Goal: Task Accomplishment & Management: Manage account settings

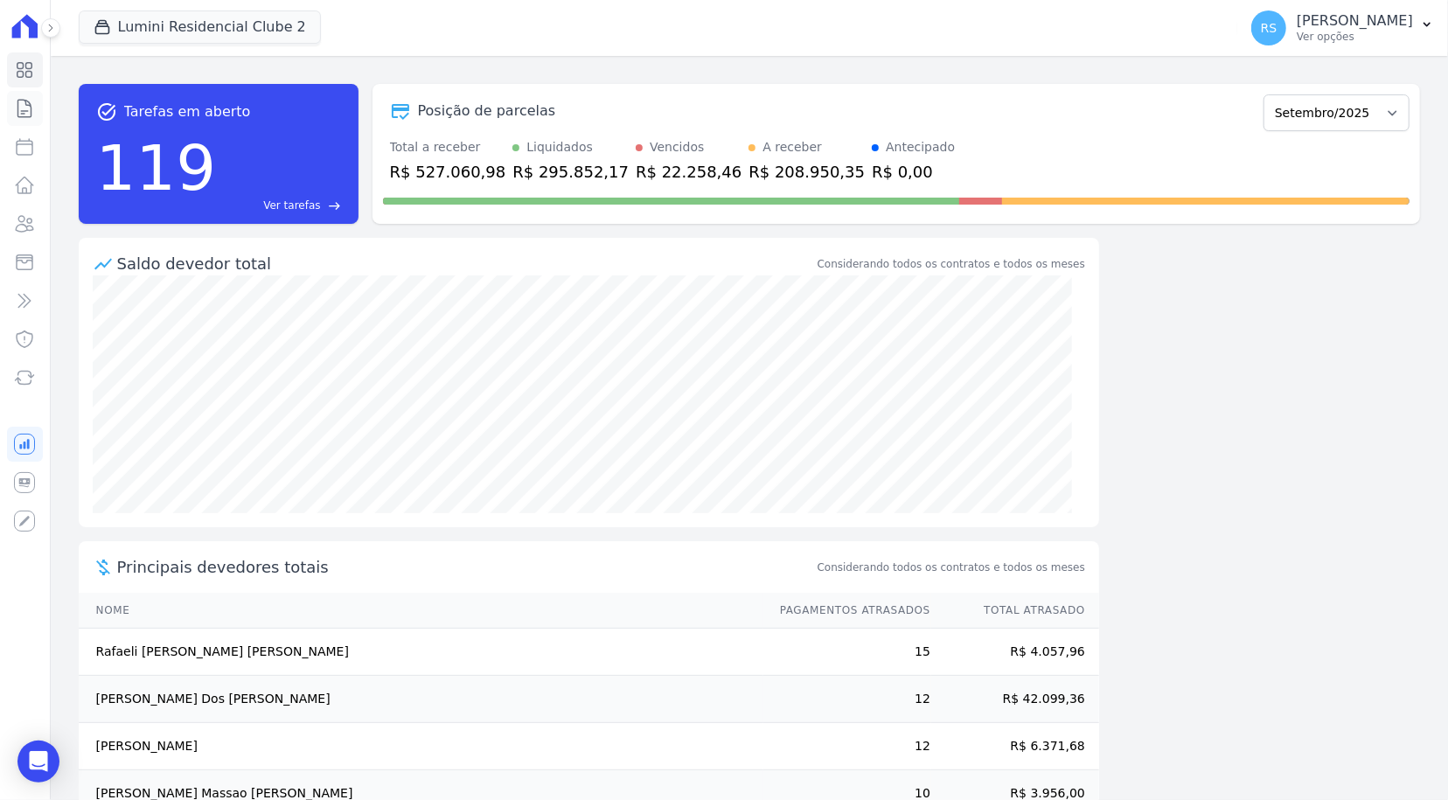
click at [28, 111] on icon at bounding box center [24, 108] width 13 height 17
click at [20, 146] on icon at bounding box center [24, 146] width 21 height 21
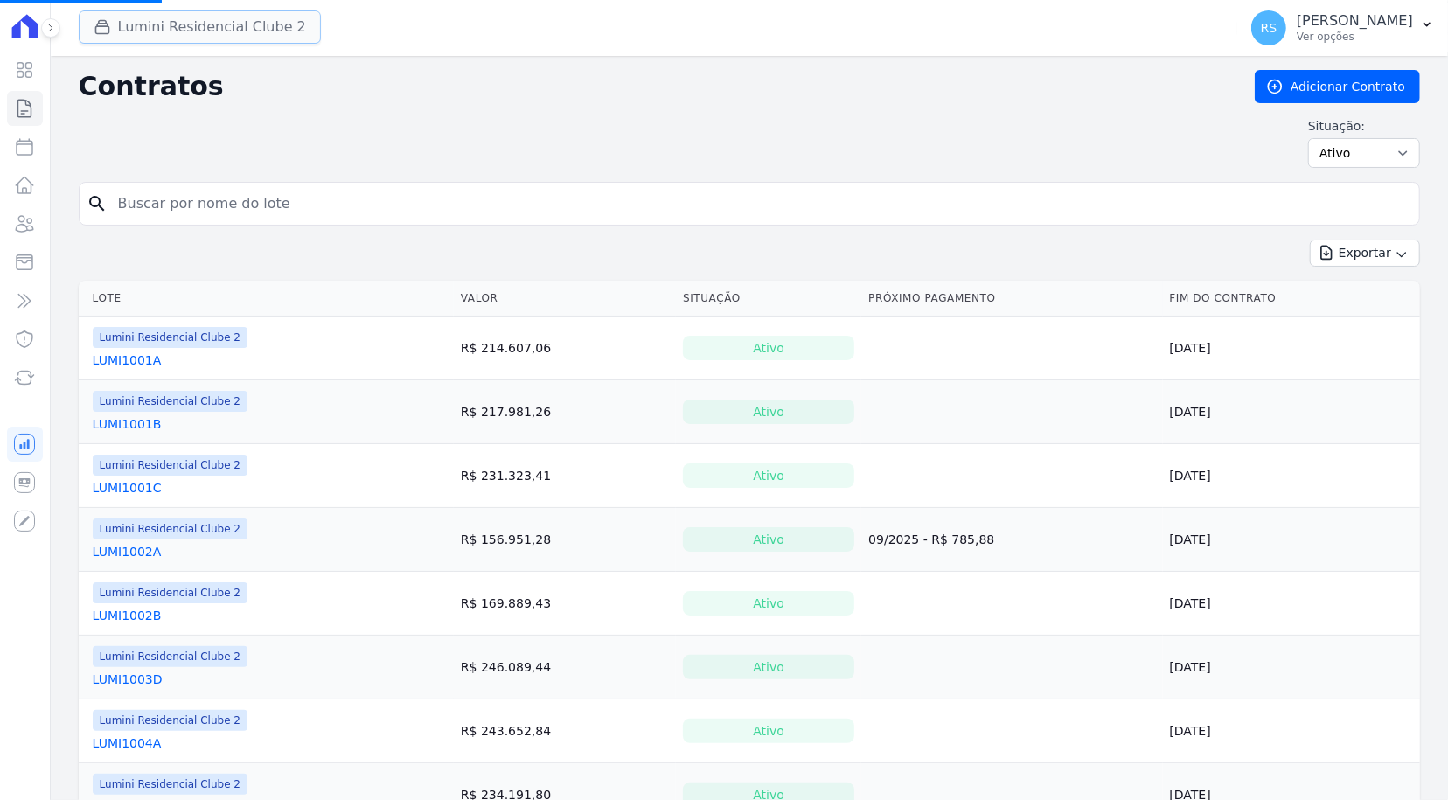
click at [265, 34] on button "Lumini Residencial Clube 2" at bounding box center [200, 26] width 242 height 33
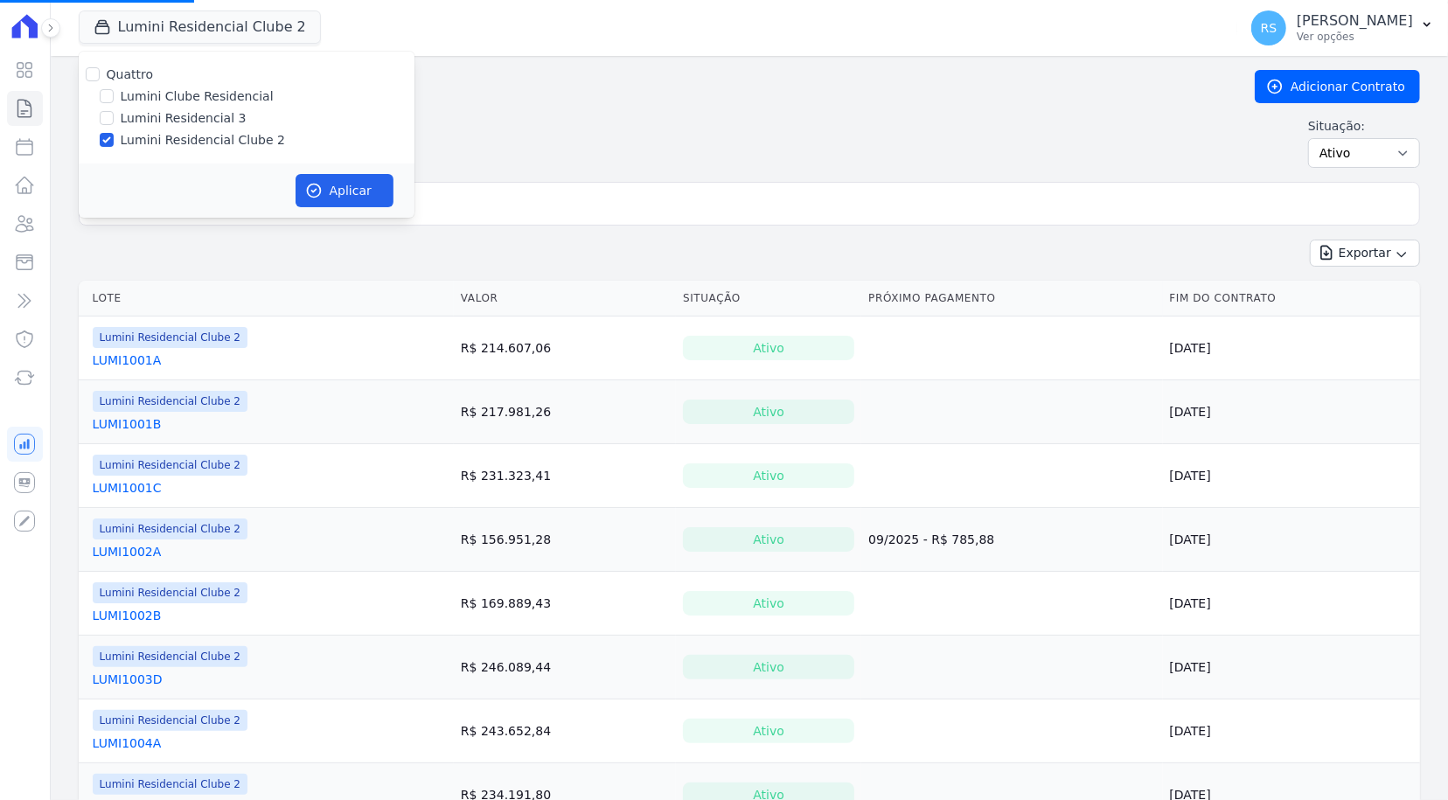
click at [231, 100] on label "Lumini Clube Residencial" at bounding box center [197, 96] width 153 height 18
click at [114, 100] on input "Lumini Clube Residencial" at bounding box center [107, 96] width 14 height 14
checkbox input "true"
click at [226, 136] on label "Lumini Residencial Clube 2" at bounding box center [203, 140] width 164 height 18
click at [114, 136] on input "Lumini Residencial Clube 2" at bounding box center [107, 140] width 14 height 14
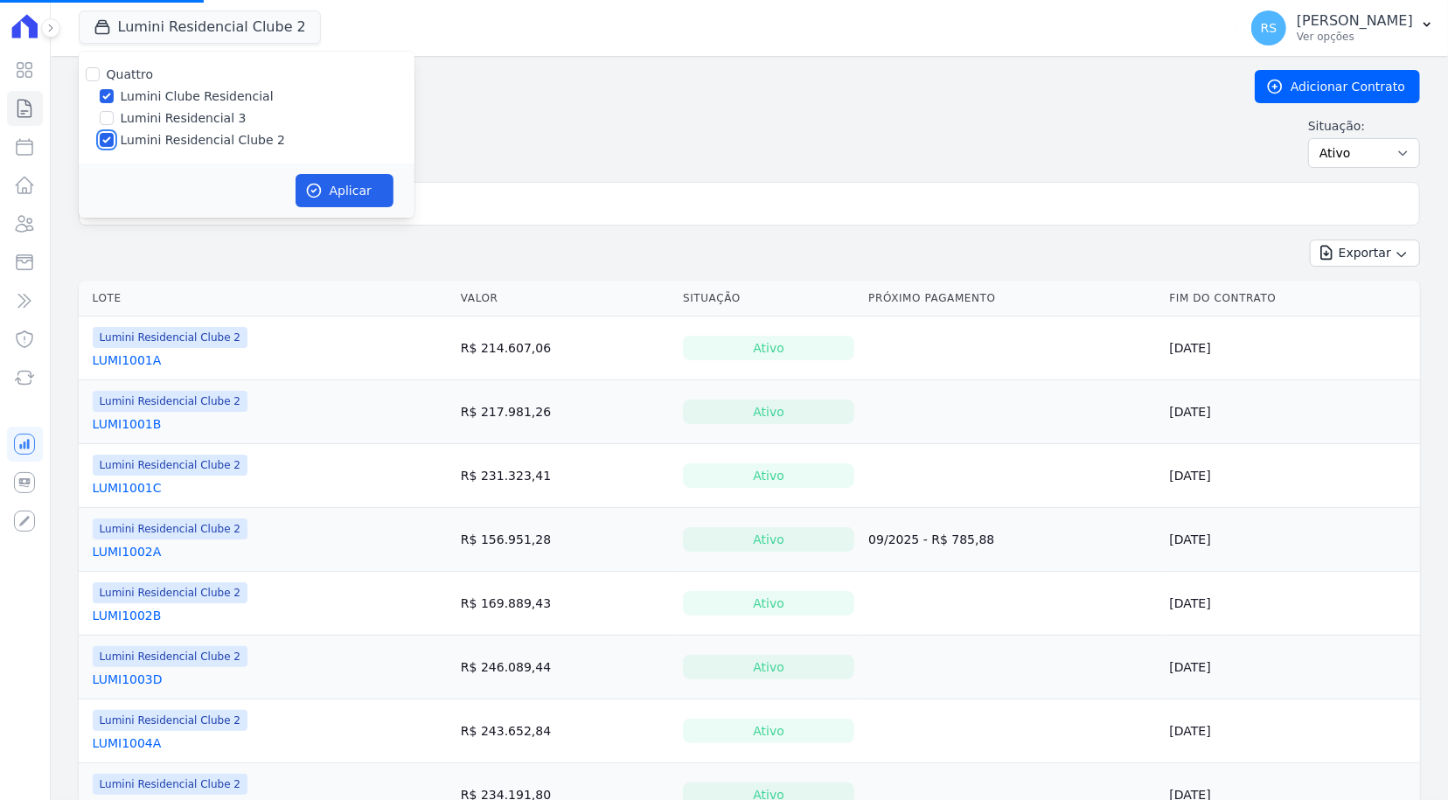
checkbox input "false"
click at [345, 189] on button "Aplicar" at bounding box center [345, 190] width 98 height 33
select select
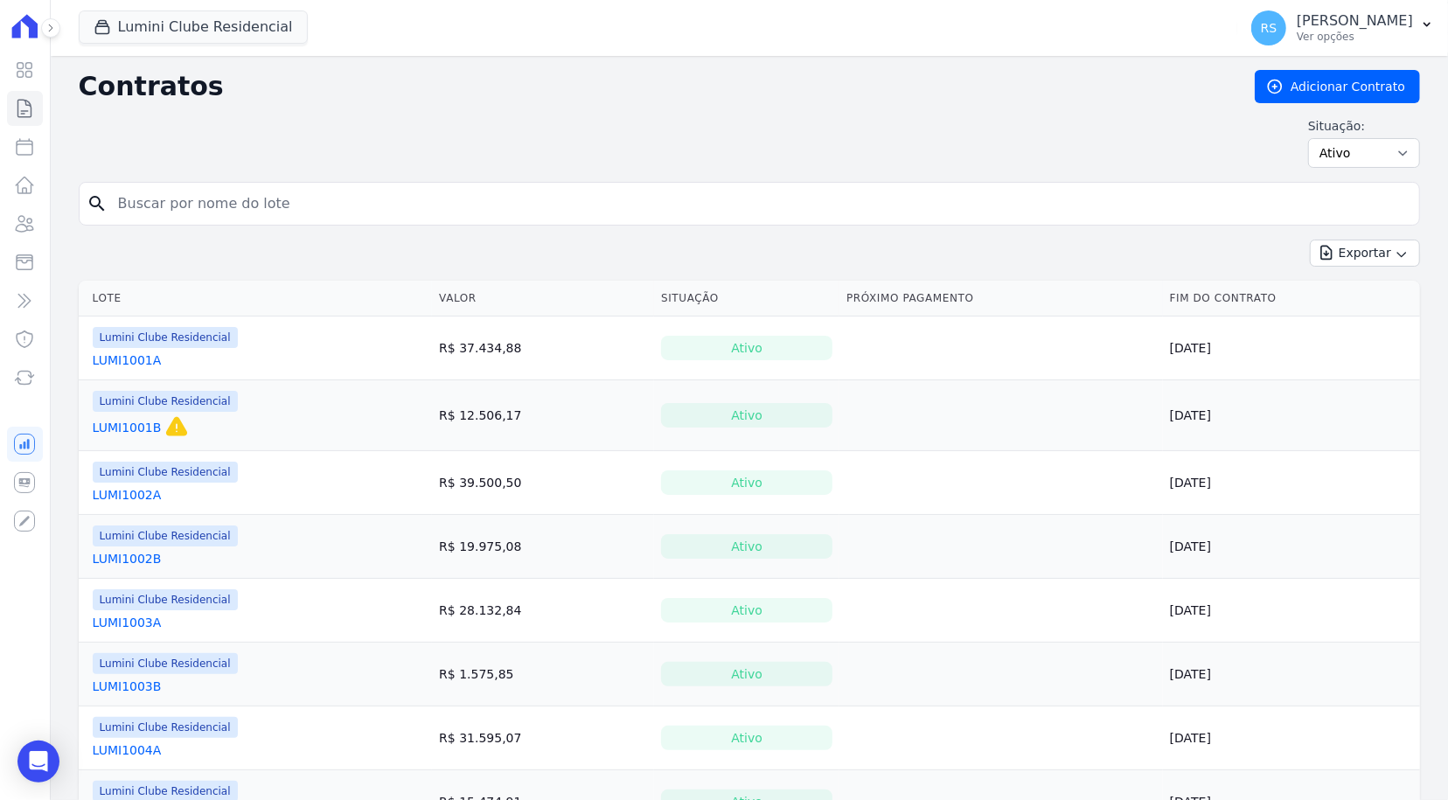
click at [520, 405] on td "R$ 12.506,17" at bounding box center [543, 415] width 222 height 71
click at [426, 210] on input "search" at bounding box center [760, 203] width 1305 height 35
click at [426, 210] on input "[PERSON_NAME]" at bounding box center [760, 203] width 1305 height 35
type input "[PERSON_NAME]"
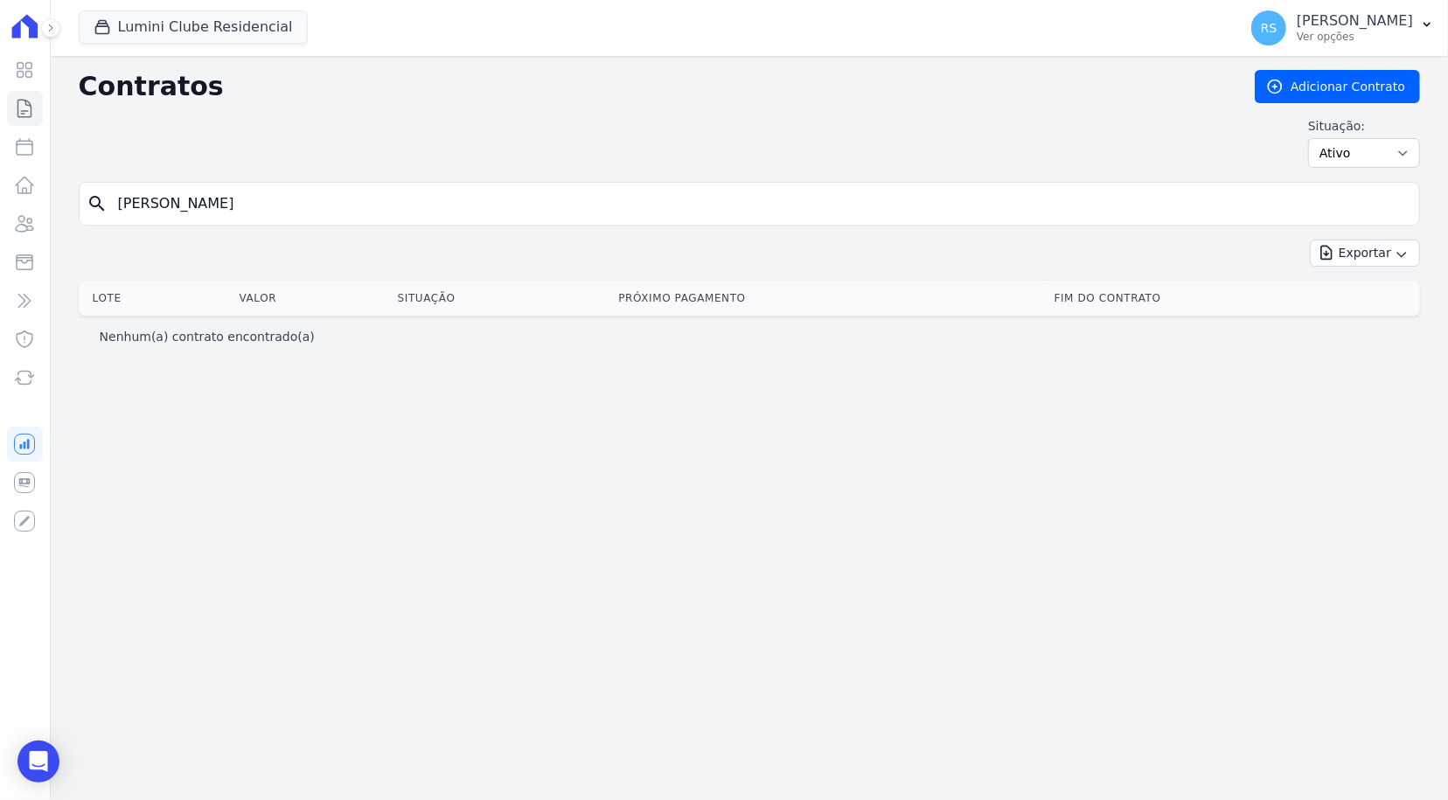
drag, startPoint x: 157, startPoint y: 204, endPoint x: 170, endPoint y: 206, distance: 13.4
click at [157, 204] on input "[PERSON_NAME]" at bounding box center [760, 203] width 1305 height 35
click at [227, 209] on input "[PERSON_NAME]" at bounding box center [760, 203] width 1305 height 35
click at [392, 219] on input "[PERSON_NAME]" at bounding box center [760, 203] width 1305 height 35
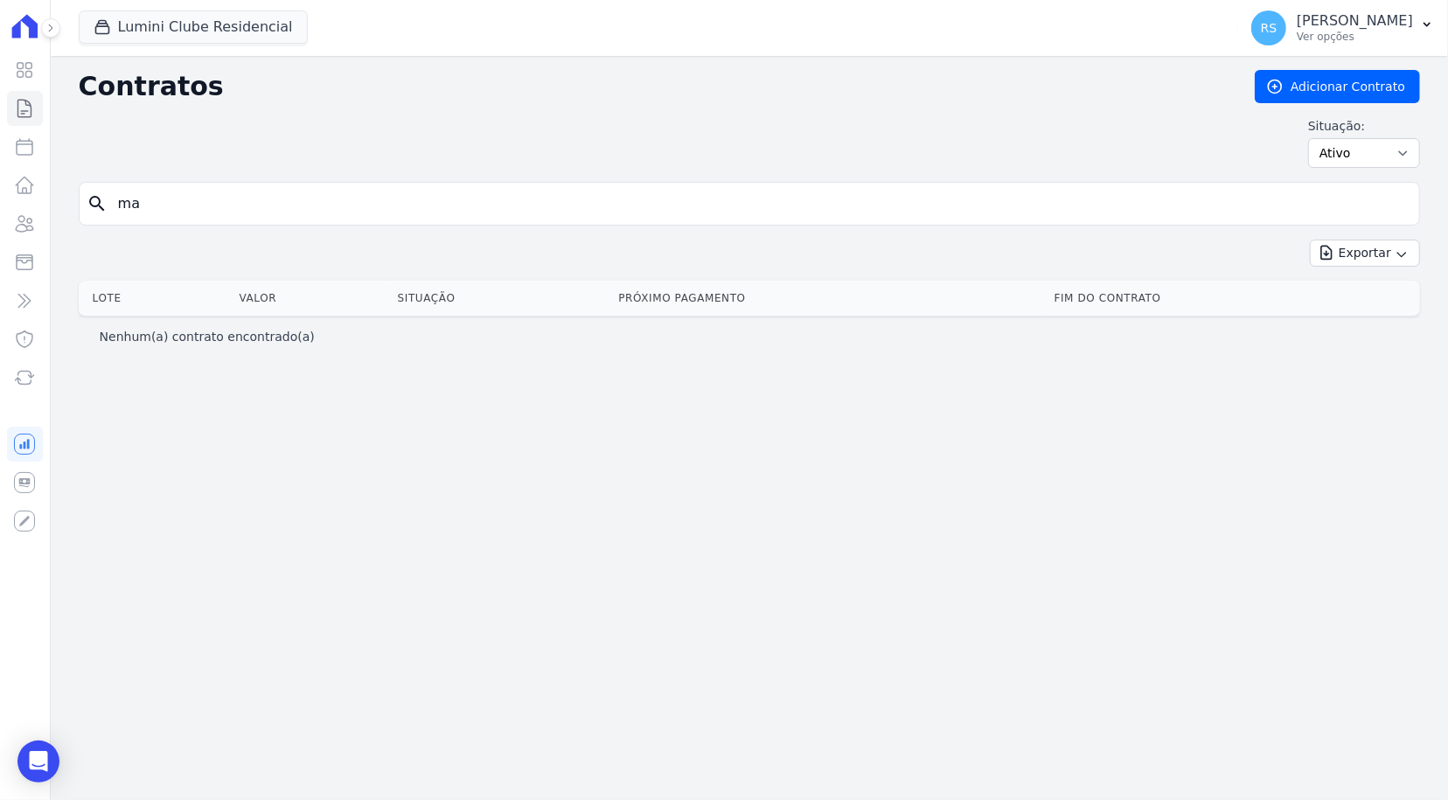
type input "m"
type input "901b"
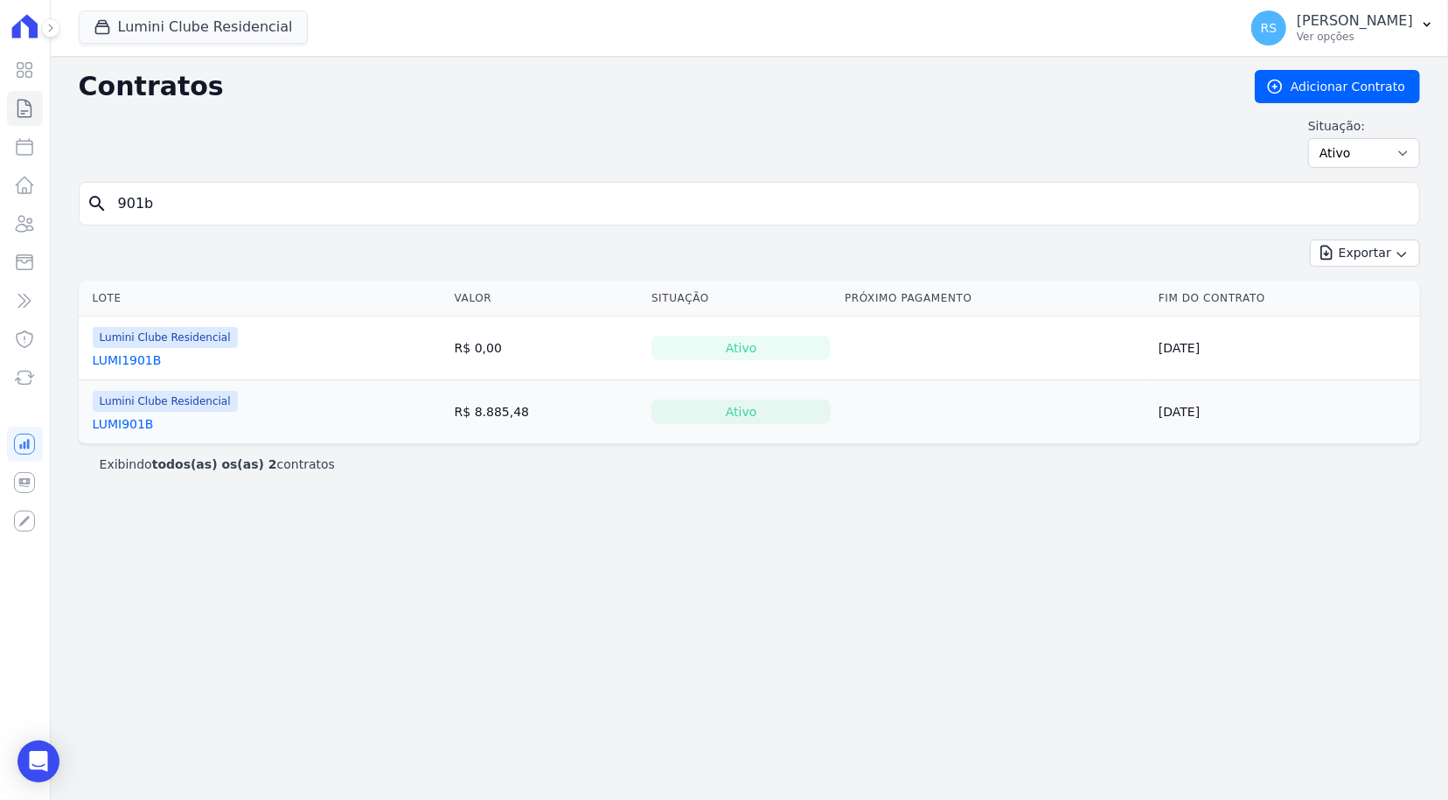
click at [129, 420] on link "LUMI901B" at bounding box center [123, 423] width 61 height 17
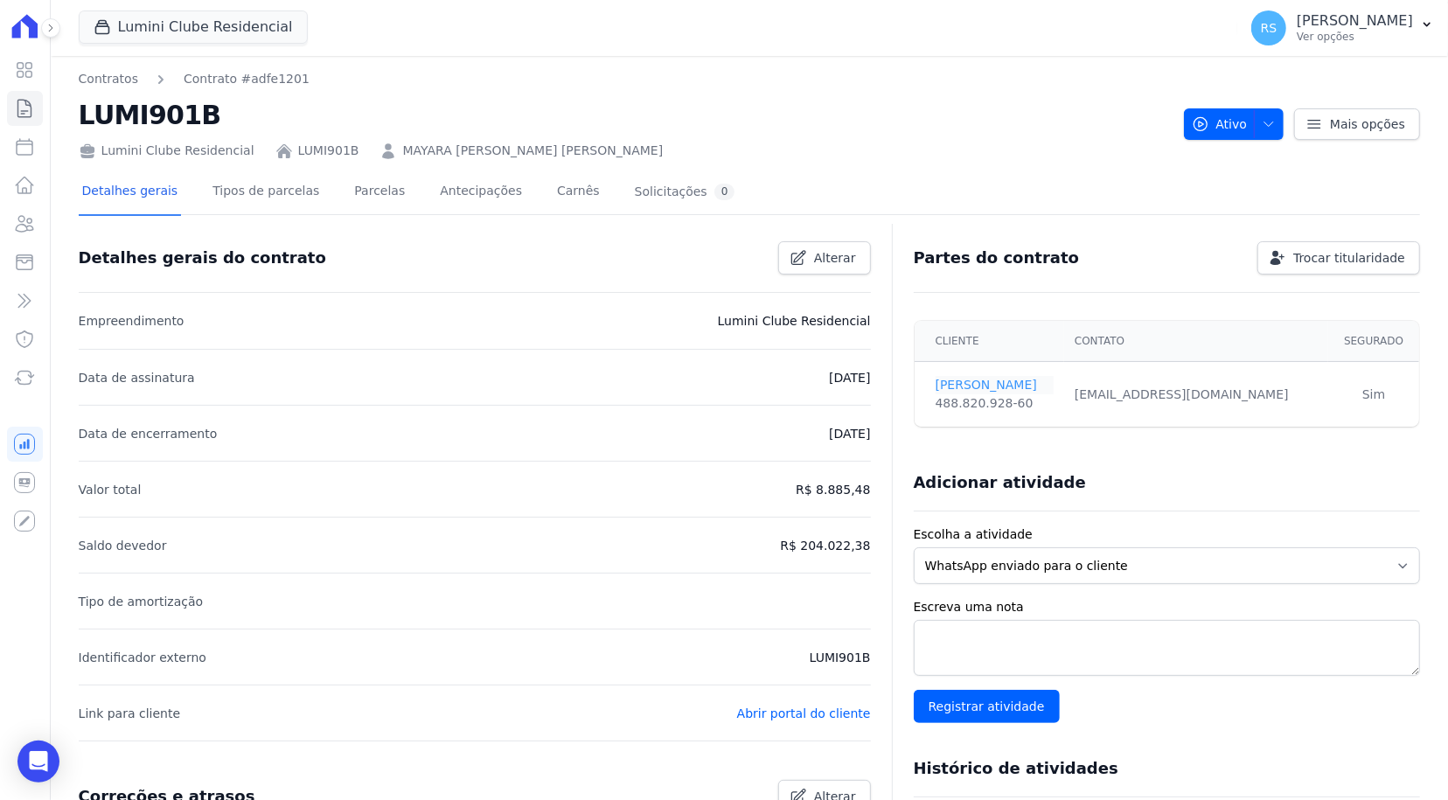
click at [984, 388] on link "[PERSON_NAME]" at bounding box center [995, 385] width 118 height 18
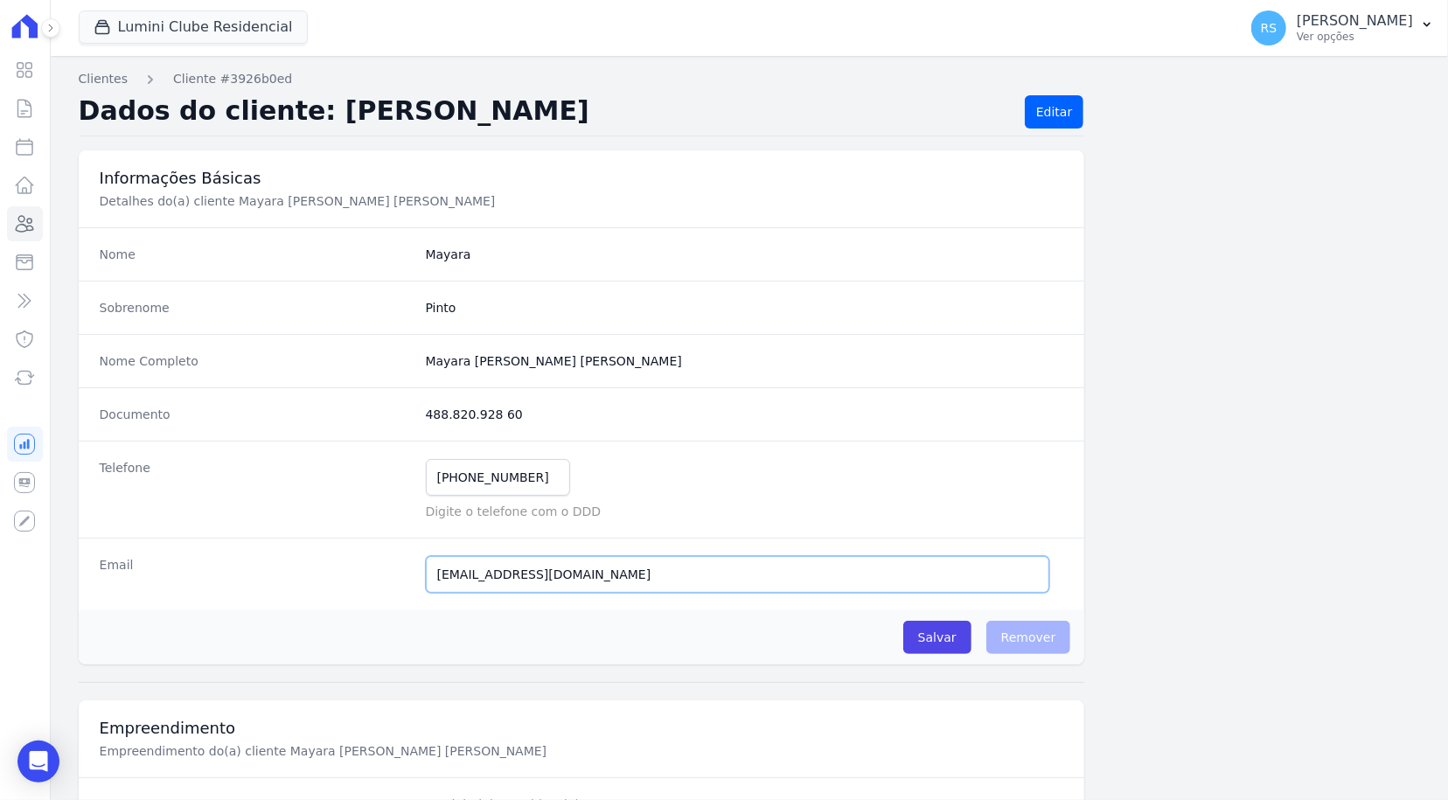
click at [613, 571] on input "[EMAIL_ADDRESS][DOMAIN_NAME]" at bounding box center [738, 574] width 624 height 37
click at [614, 571] on input "[EMAIL_ADDRESS][DOMAIN_NAME]" at bounding box center [738, 574] width 624 height 37
click at [660, 582] on input "[EMAIL_ADDRESS][DOMAIN_NAME]" at bounding box center [738, 574] width 624 height 37
paste input "[EMAIL_ADDRESS][DOMAIN_NAME]"
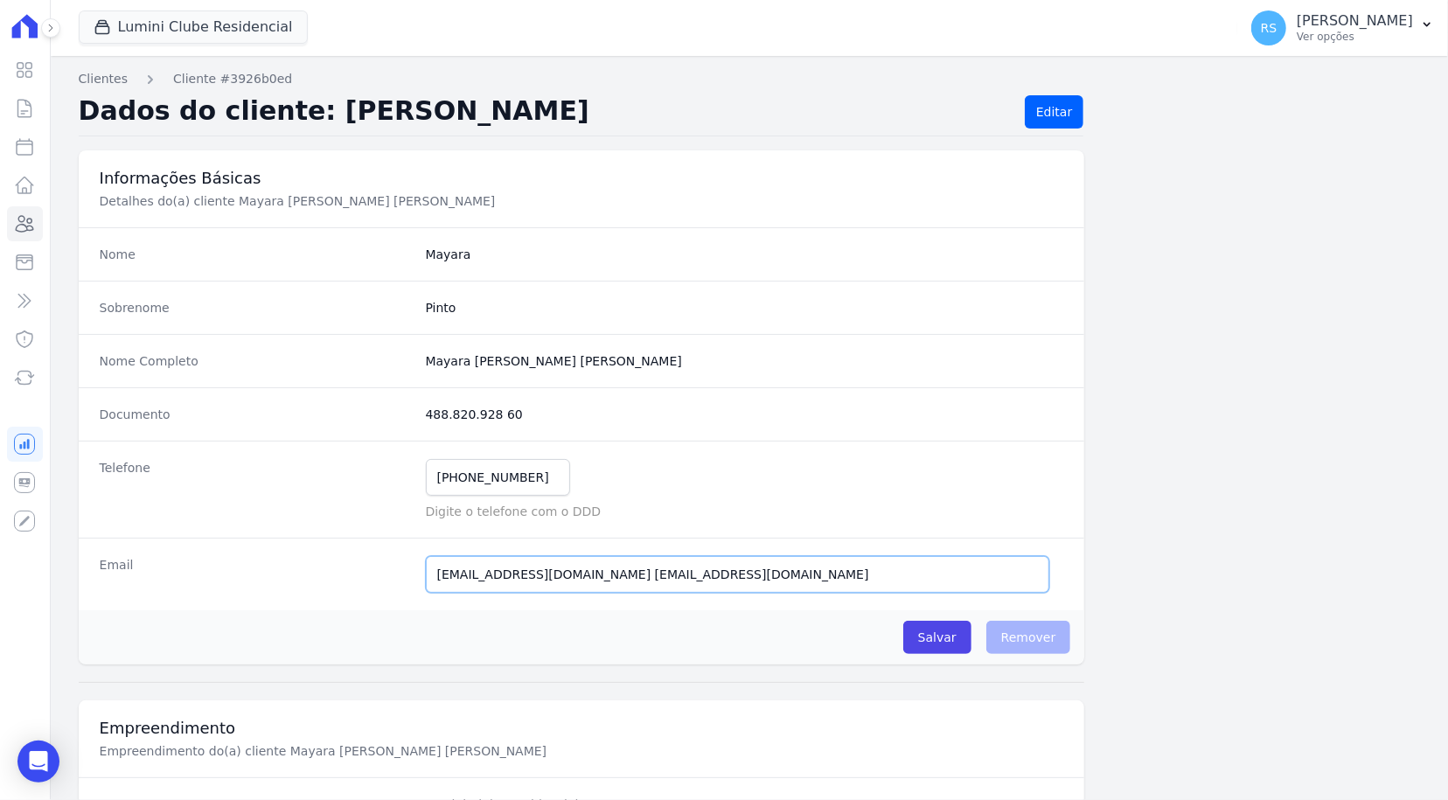
drag, startPoint x: 797, startPoint y: 576, endPoint x: 230, endPoint y: 546, distance: 568.3
click at [230, 546] on div "Email [EMAIL_ADDRESS][DOMAIN_NAME] [EMAIL_ADDRESS][DOMAIN_NAME] E-mail enviado.…" at bounding box center [582, 574] width 1006 height 73
paste input "email"
type input "[EMAIL_ADDRESS][DOMAIN_NAME]"
click at [938, 639] on input "Salvar" at bounding box center [937, 637] width 68 height 33
